Goal: Task Accomplishment & Management: Use online tool/utility

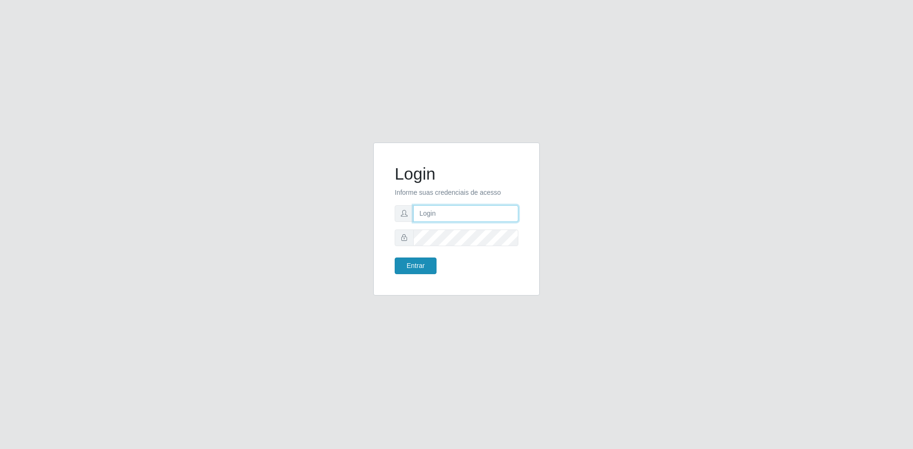
type input "[EMAIL_ADDRESS][DOMAIN_NAME]"
click at [416, 267] on button "Entrar" at bounding box center [416, 266] width 42 height 17
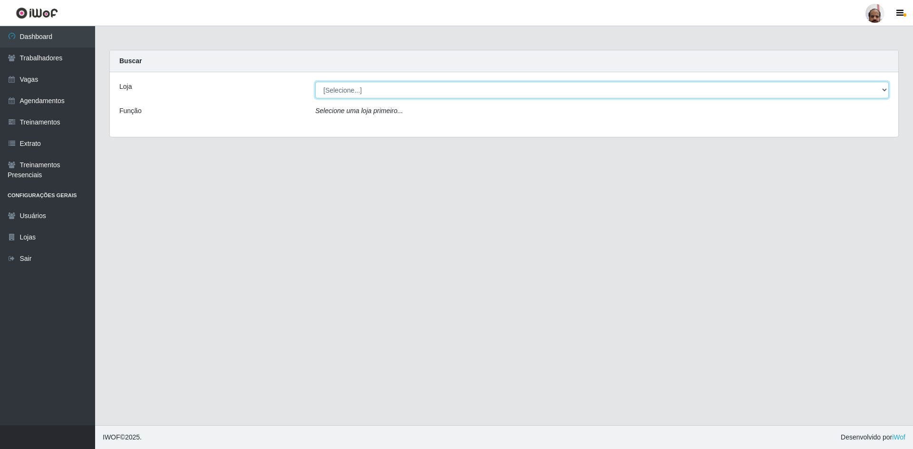
click at [344, 92] on select "[Selecione...] Mar Vermelho - Loja 05" at bounding box center [601, 90] width 573 height 17
select select "252"
click at [315, 82] on select "[Selecione...] Mar Vermelho - Loja 05" at bounding box center [601, 90] width 573 height 17
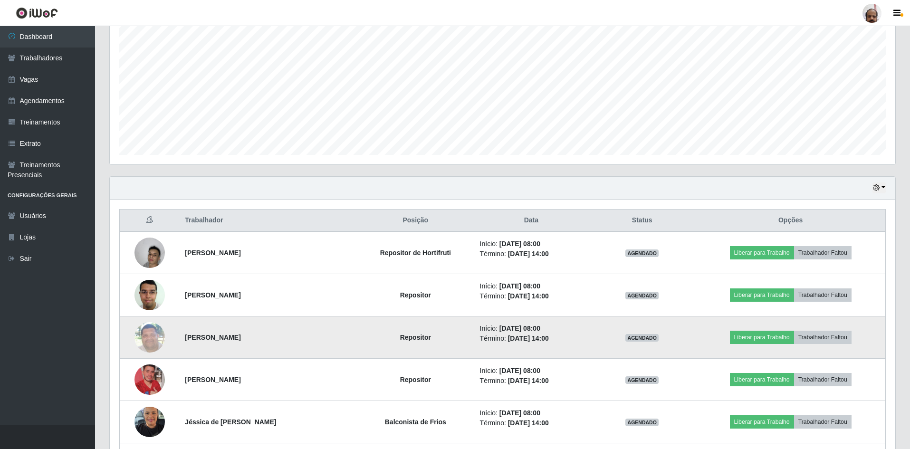
scroll to position [190, 0]
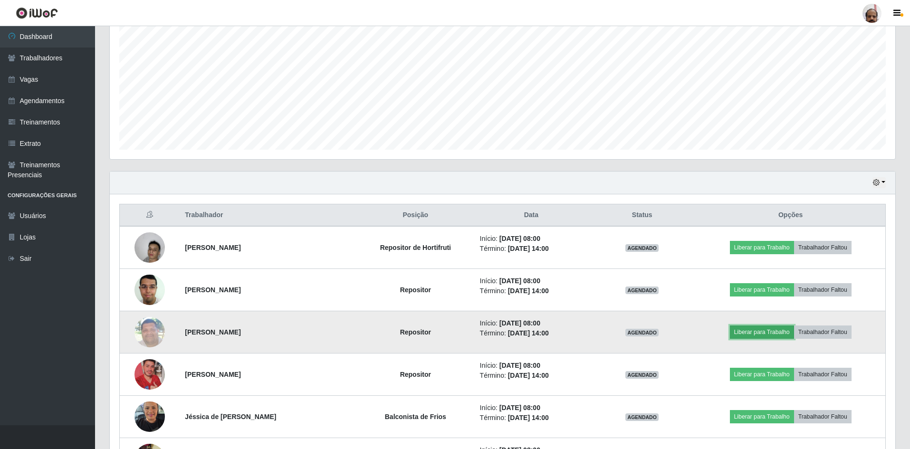
click at [759, 331] on button "Liberar para Trabalho" at bounding box center [762, 332] width 64 height 13
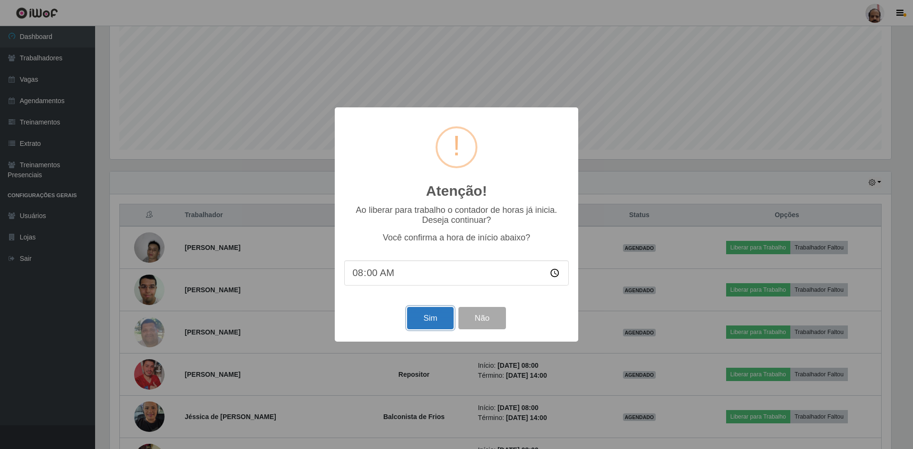
click at [437, 325] on button "Sim" at bounding box center [430, 318] width 46 height 22
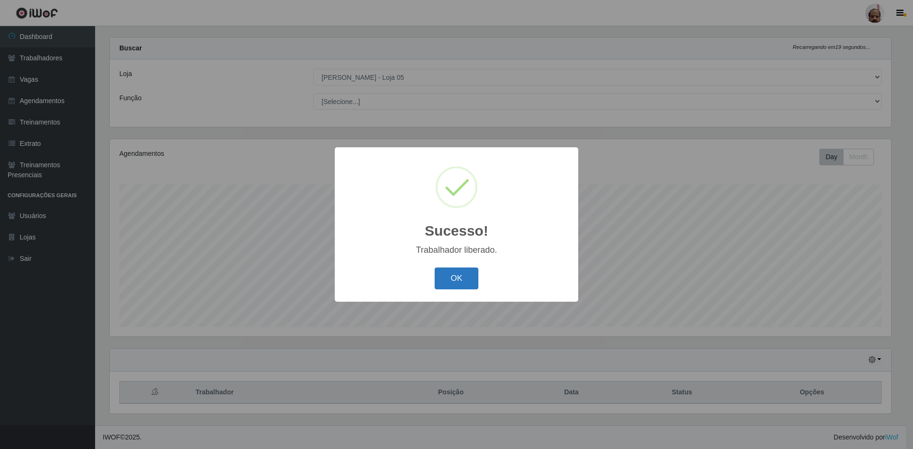
click at [453, 280] on button "OK" at bounding box center [457, 279] width 44 height 22
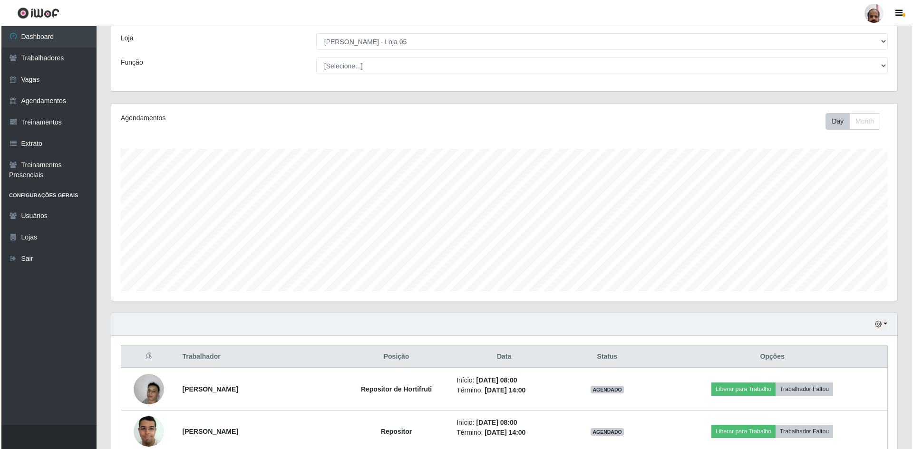
scroll to position [203, 0]
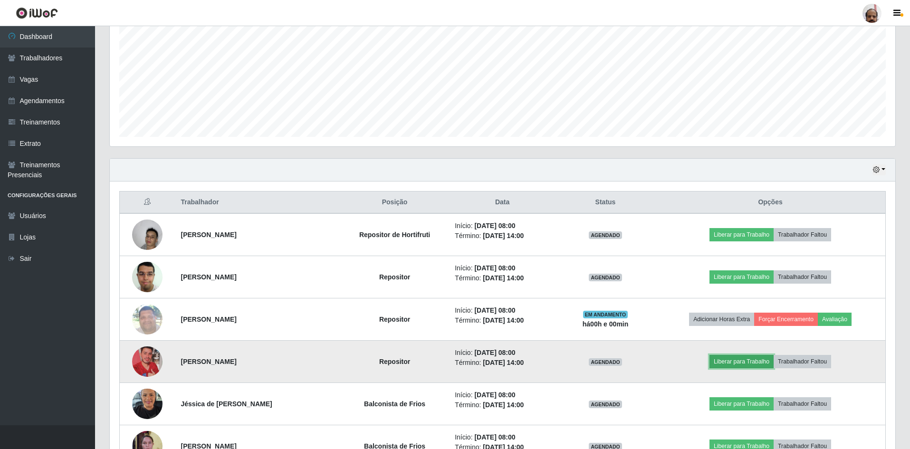
click at [744, 362] on button "Liberar para Trabalho" at bounding box center [742, 361] width 64 height 13
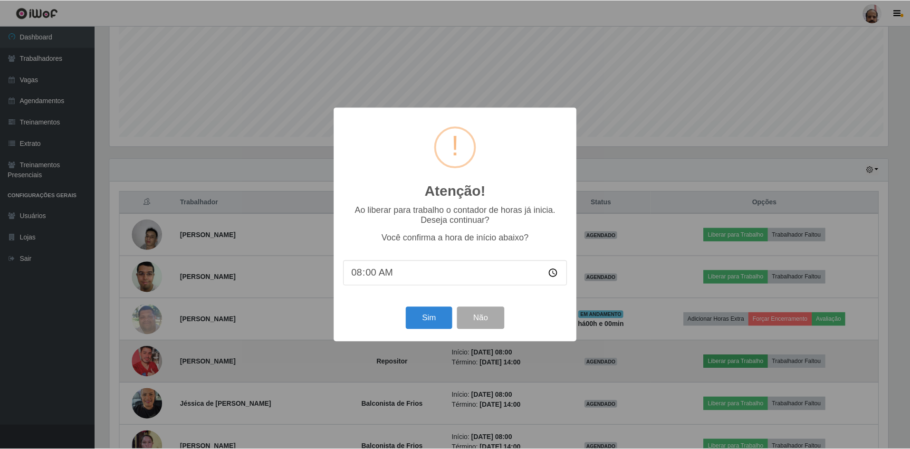
scroll to position [197, 781]
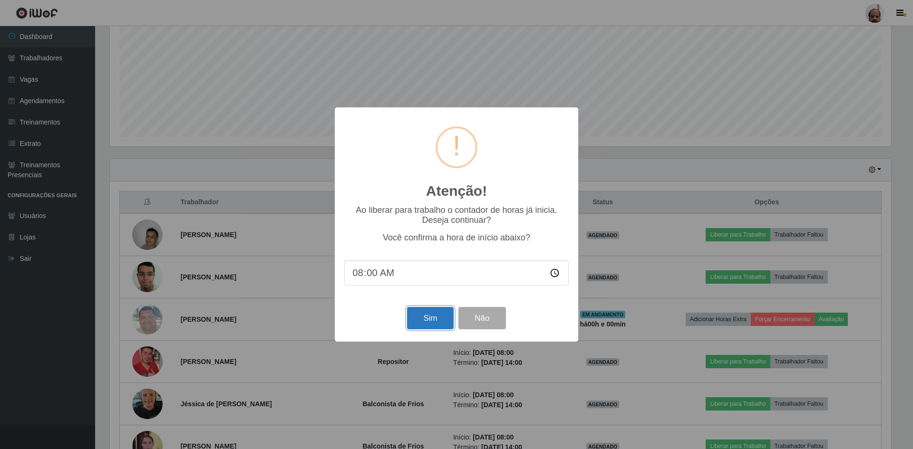
click at [449, 315] on button "Sim" at bounding box center [430, 318] width 46 height 22
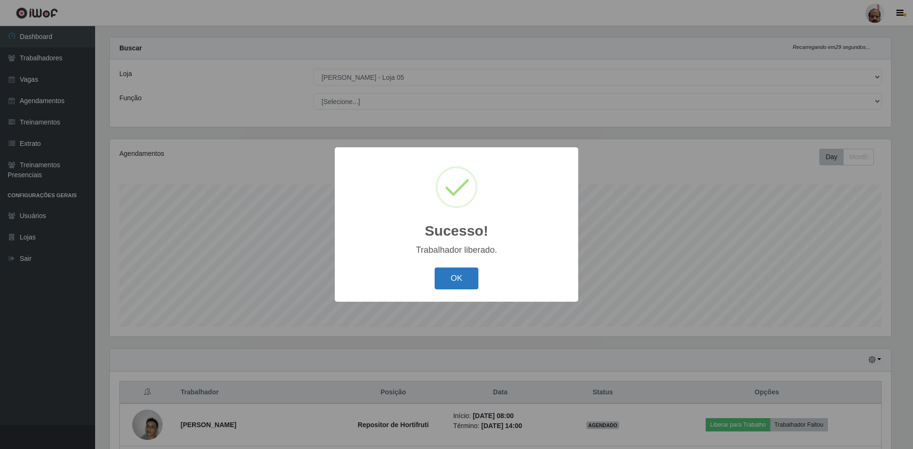
click at [473, 277] on button "OK" at bounding box center [457, 279] width 44 height 22
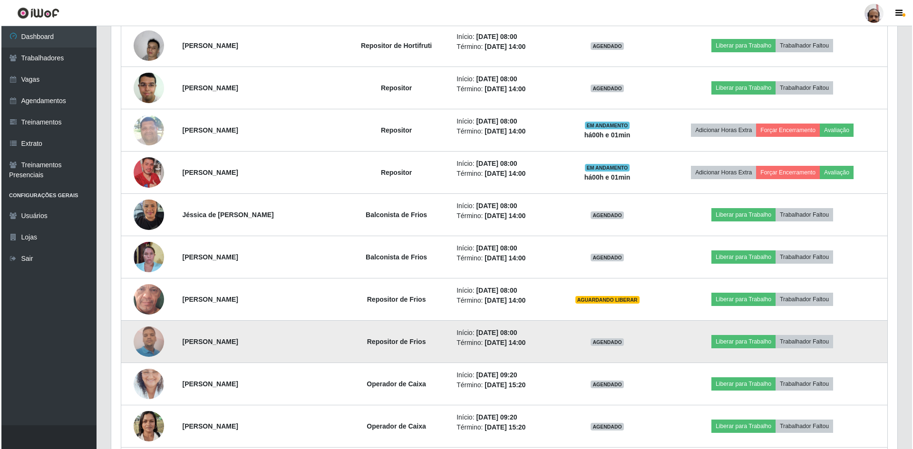
scroll to position [393, 0]
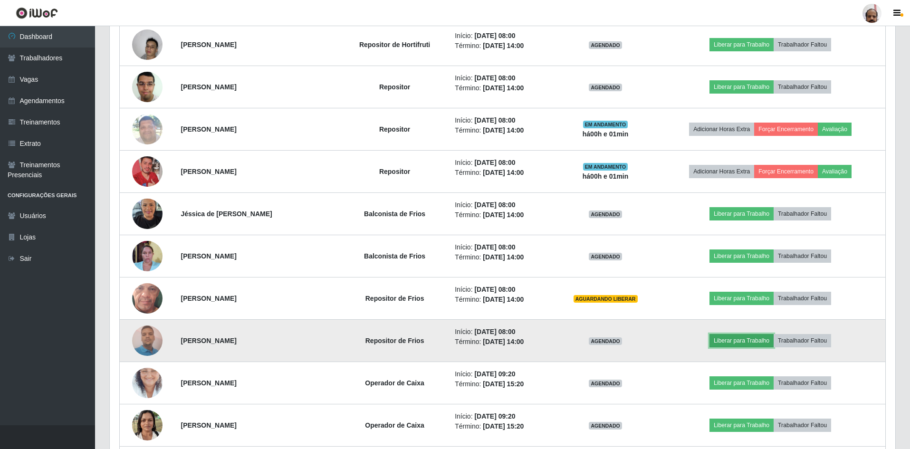
click at [747, 342] on button "Liberar para Trabalho" at bounding box center [742, 340] width 64 height 13
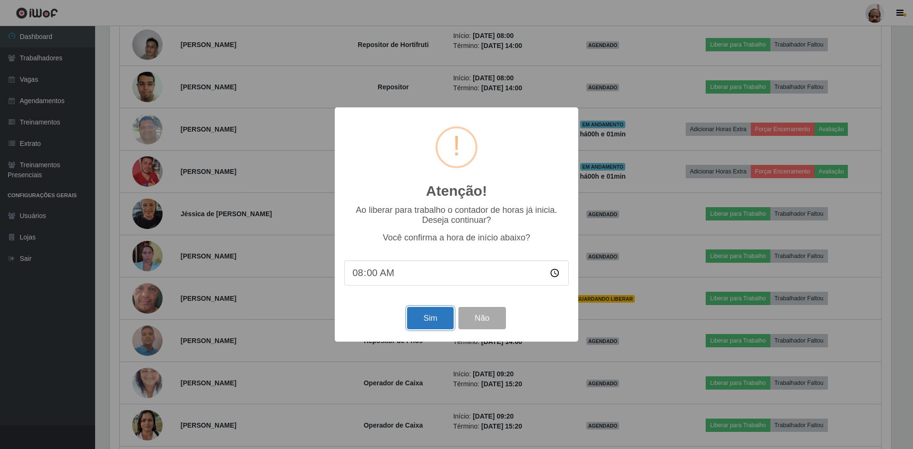
click at [444, 320] on button "Sim" at bounding box center [430, 318] width 46 height 22
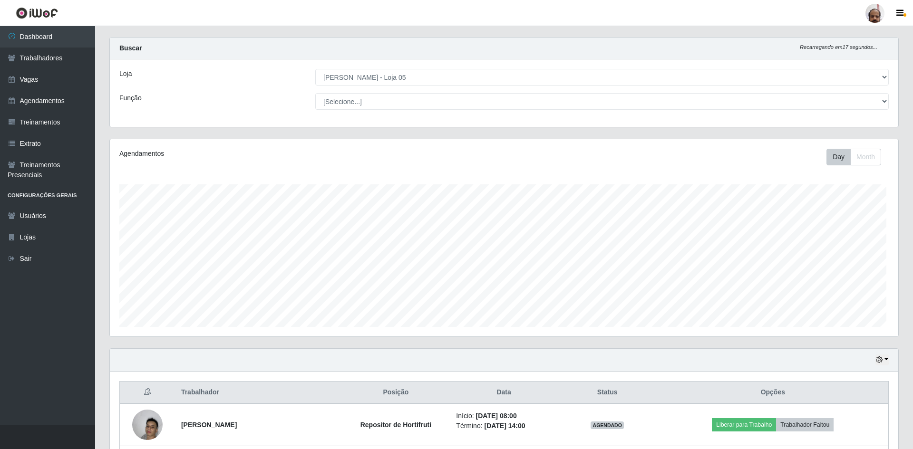
scroll to position [0, 0]
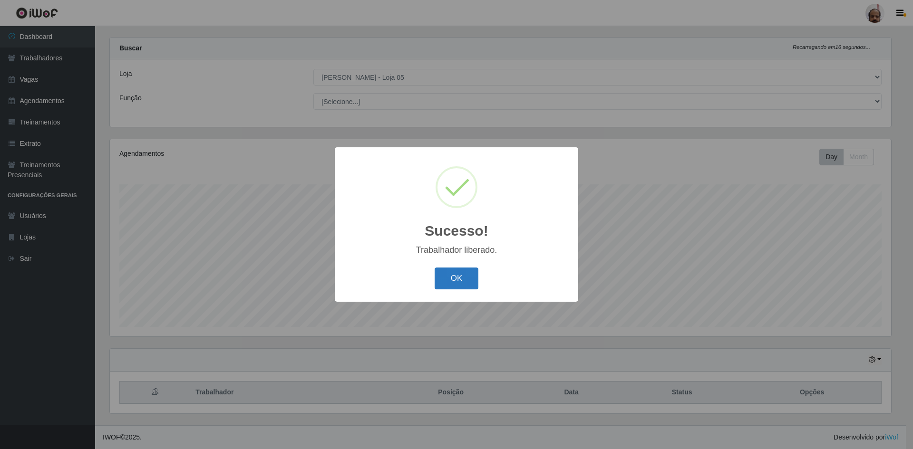
click at [455, 283] on button "OK" at bounding box center [457, 279] width 44 height 22
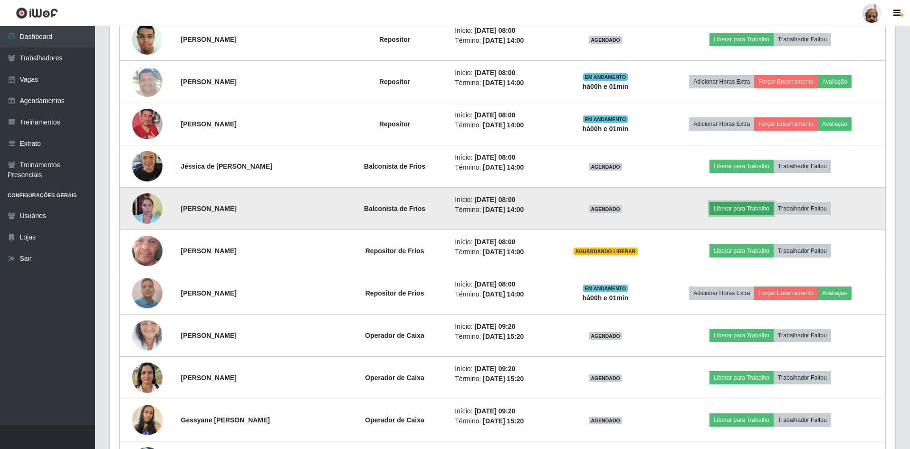
click at [755, 210] on button "Liberar para Trabalho" at bounding box center [742, 208] width 64 height 13
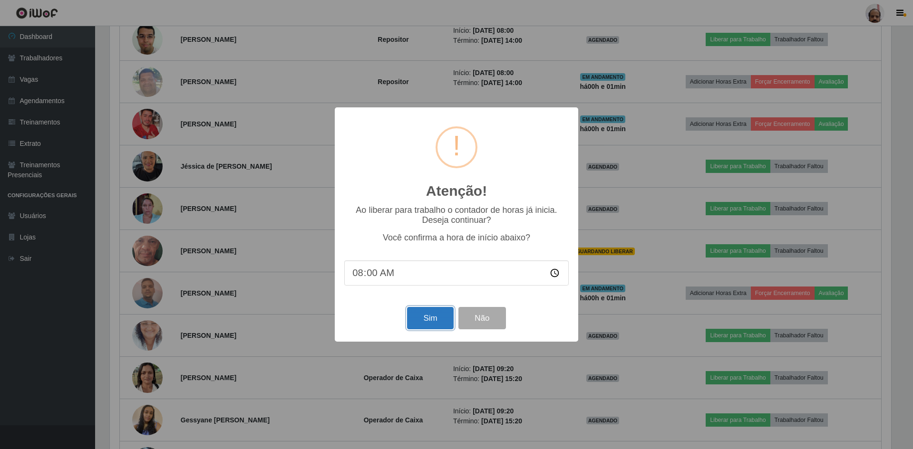
click at [432, 323] on button "Sim" at bounding box center [430, 318] width 46 height 22
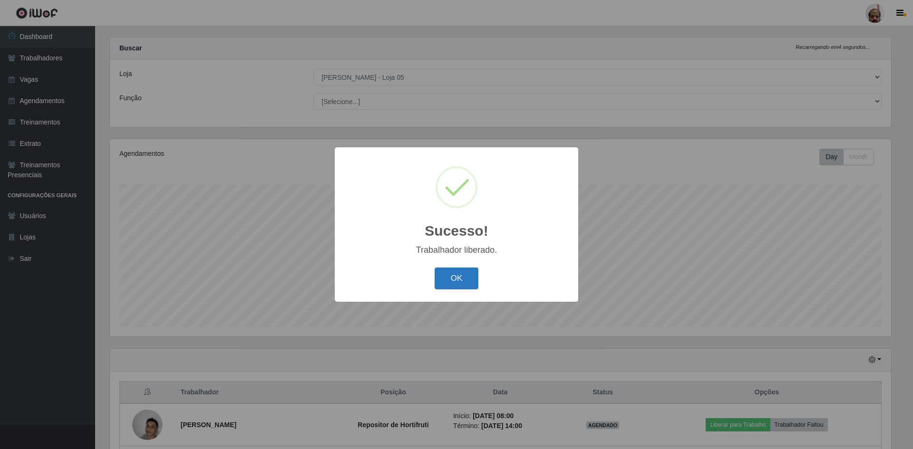
click at [469, 271] on button "OK" at bounding box center [457, 279] width 44 height 22
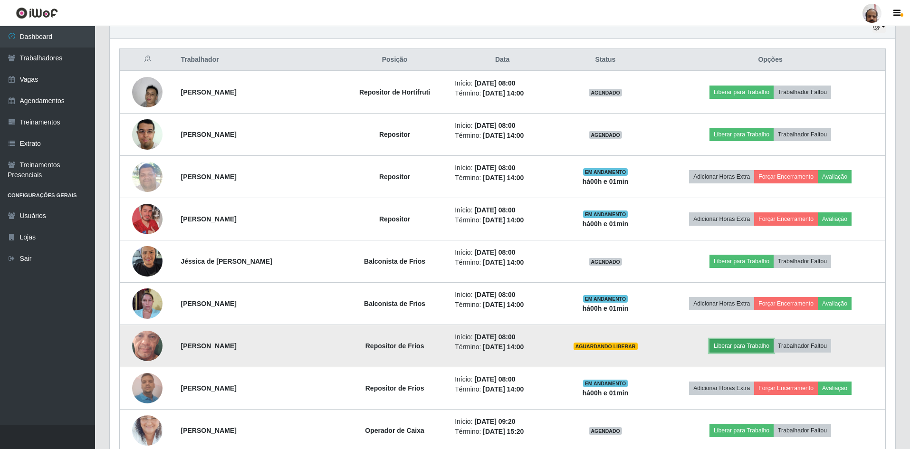
click at [742, 345] on button "Liberar para Trabalho" at bounding box center [742, 345] width 64 height 13
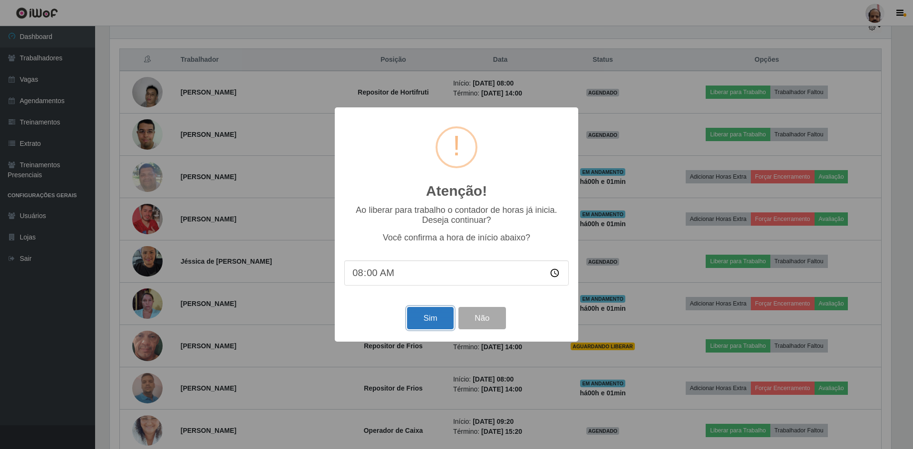
click at [445, 319] on button "Sim" at bounding box center [430, 318] width 46 height 22
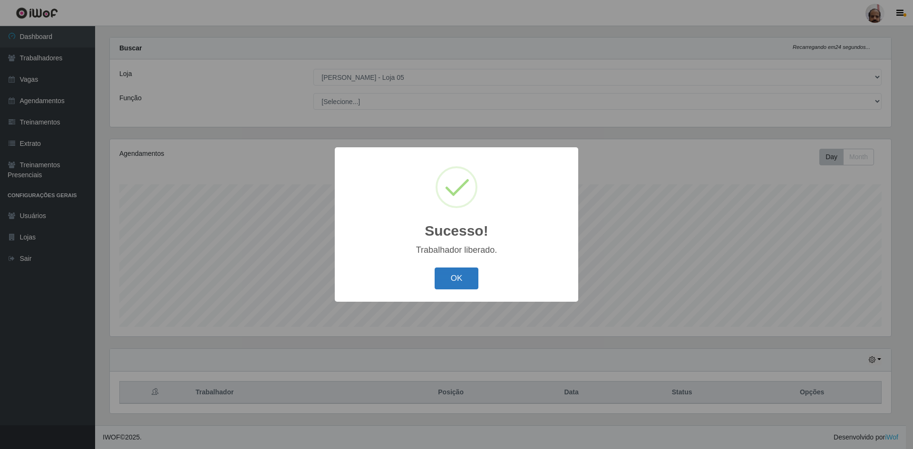
click at [454, 281] on button "OK" at bounding box center [457, 279] width 44 height 22
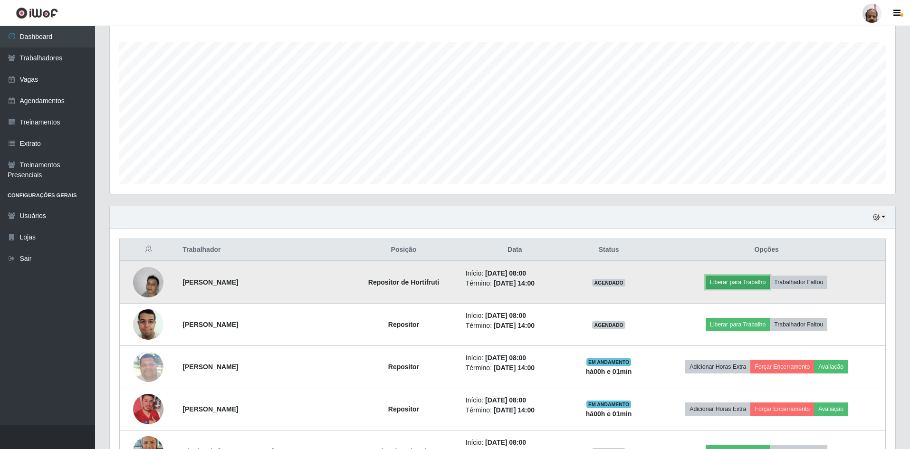
click at [749, 285] on button "Liberar para Trabalho" at bounding box center [738, 282] width 64 height 13
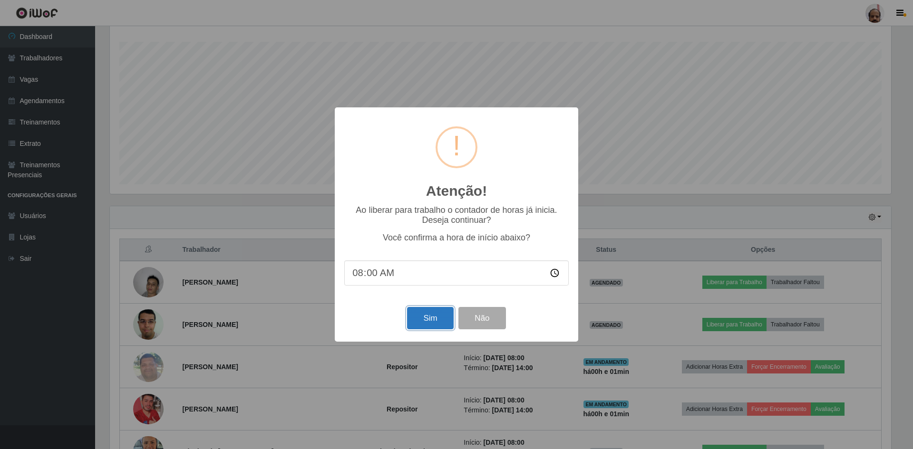
click at [438, 325] on button "Sim" at bounding box center [430, 318] width 46 height 22
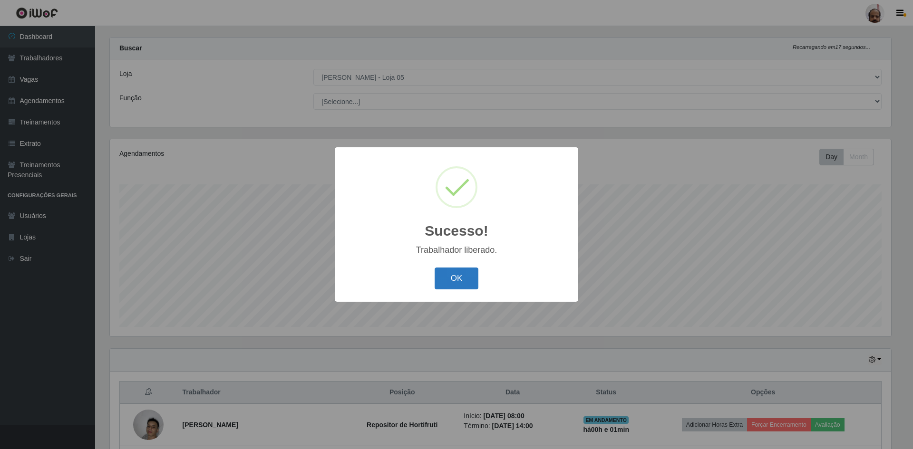
click at [444, 279] on button "OK" at bounding box center [457, 279] width 44 height 22
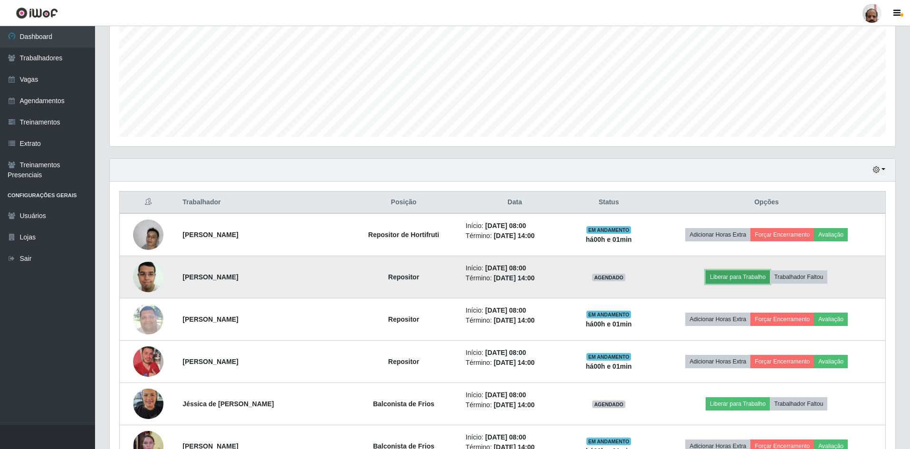
click at [749, 277] on button "Liberar para Trabalho" at bounding box center [738, 277] width 64 height 13
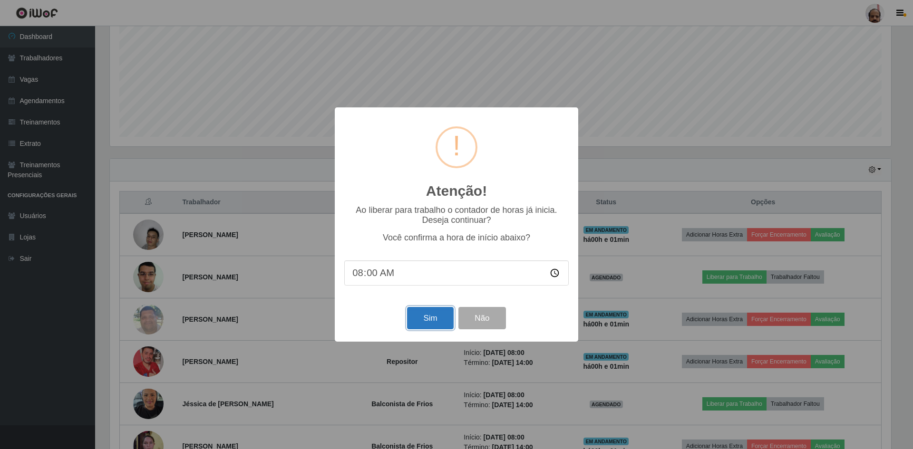
click at [427, 322] on button "Sim" at bounding box center [430, 318] width 46 height 22
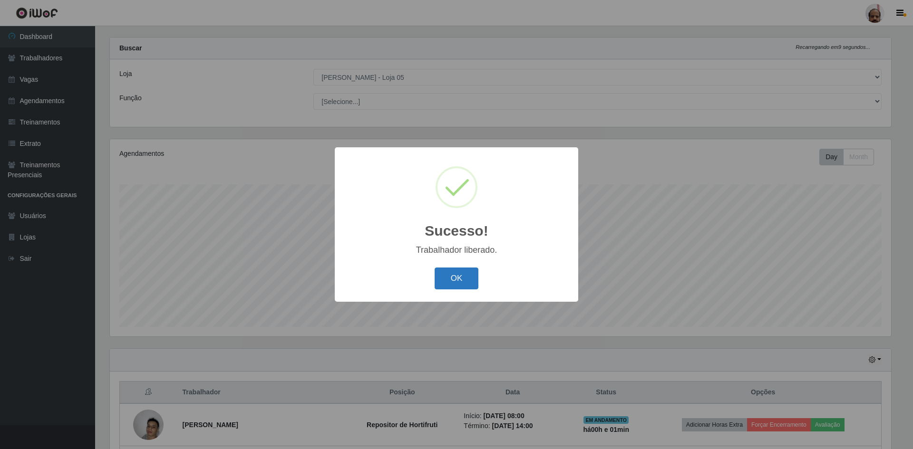
click at [455, 280] on button "OK" at bounding box center [457, 279] width 44 height 22
